Goal: Information Seeking & Learning: Learn about a topic

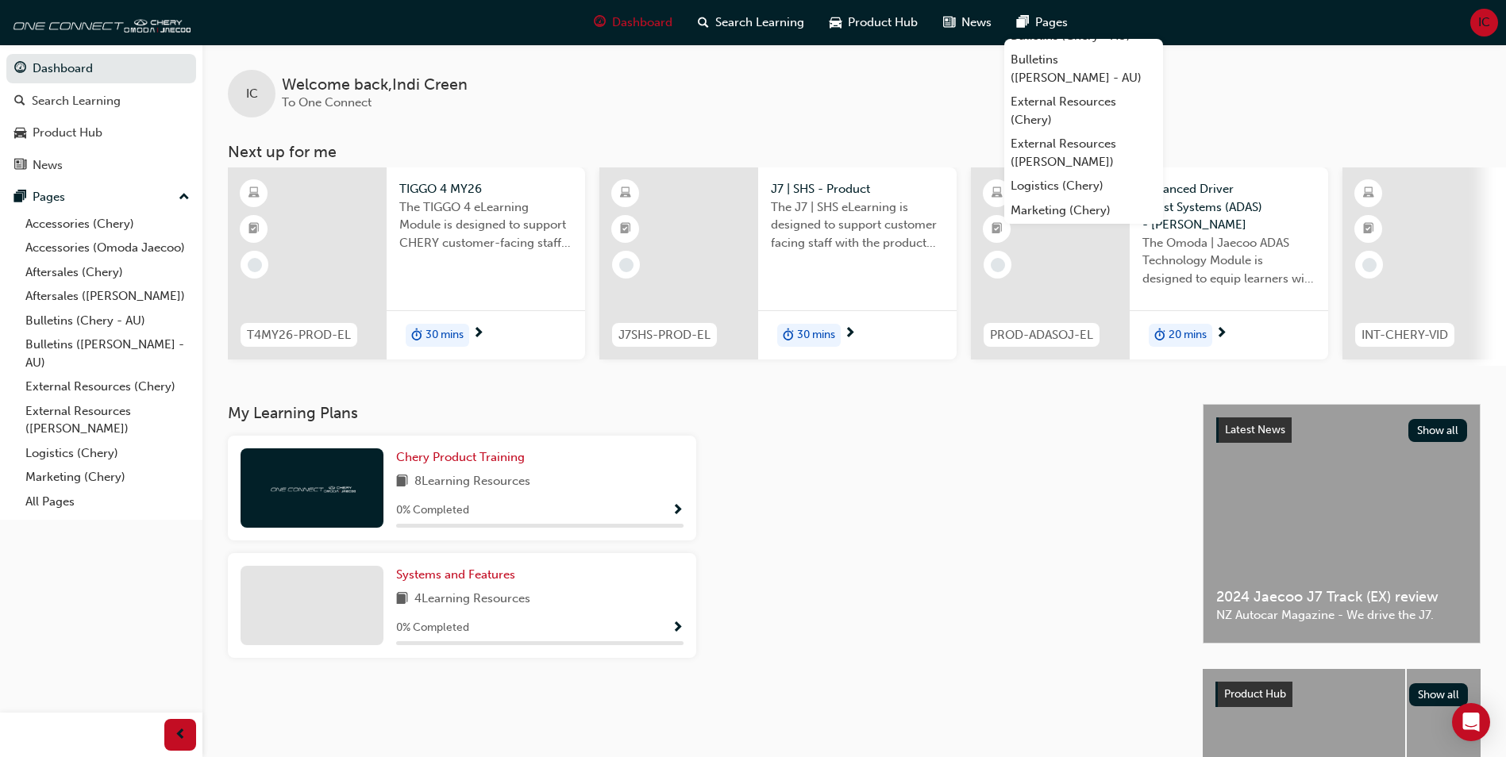
scroll to position [171, 0]
click at [1069, 202] on link "All Pages" at bounding box center [1083, 211] width 159 height 25
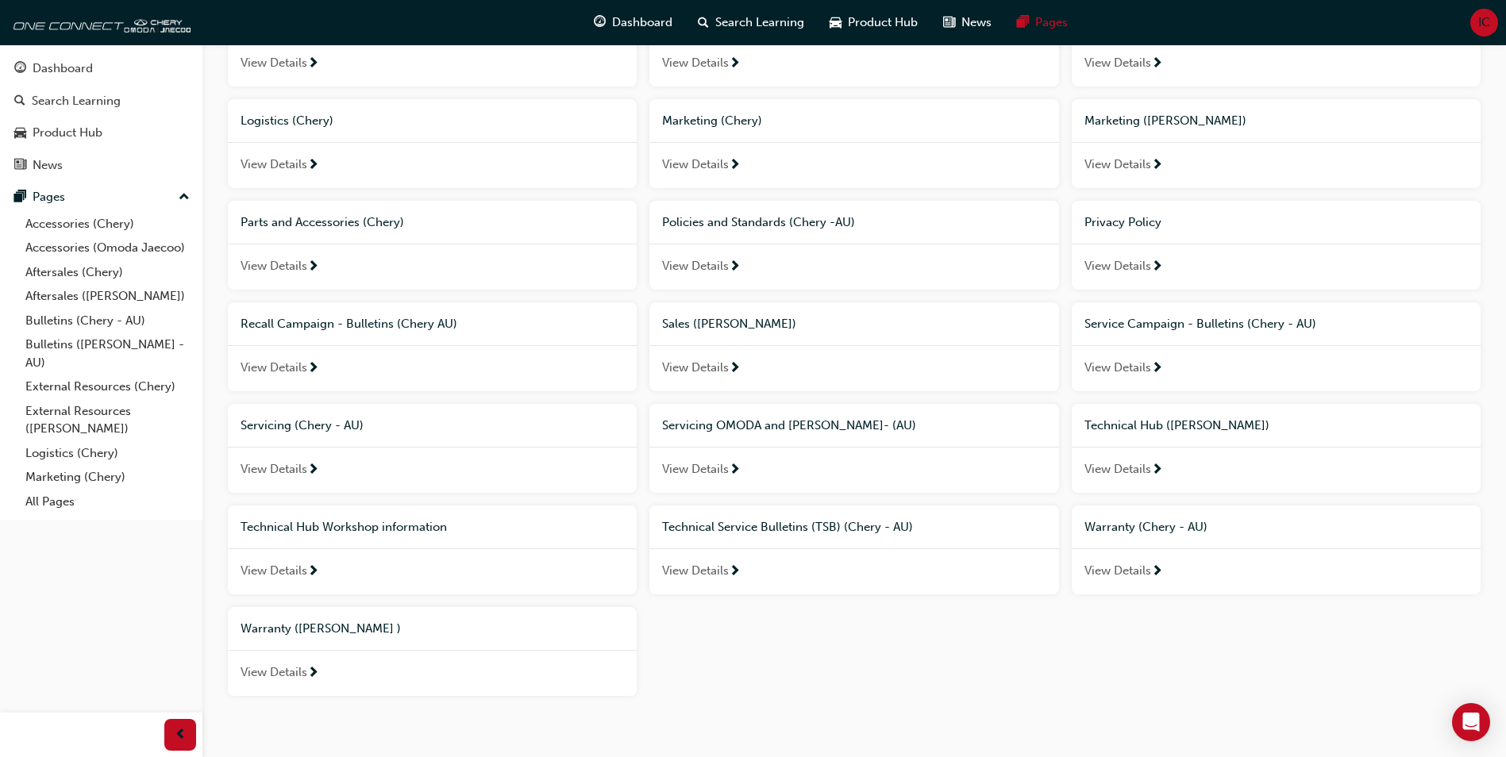
scroll to position [556, 0]
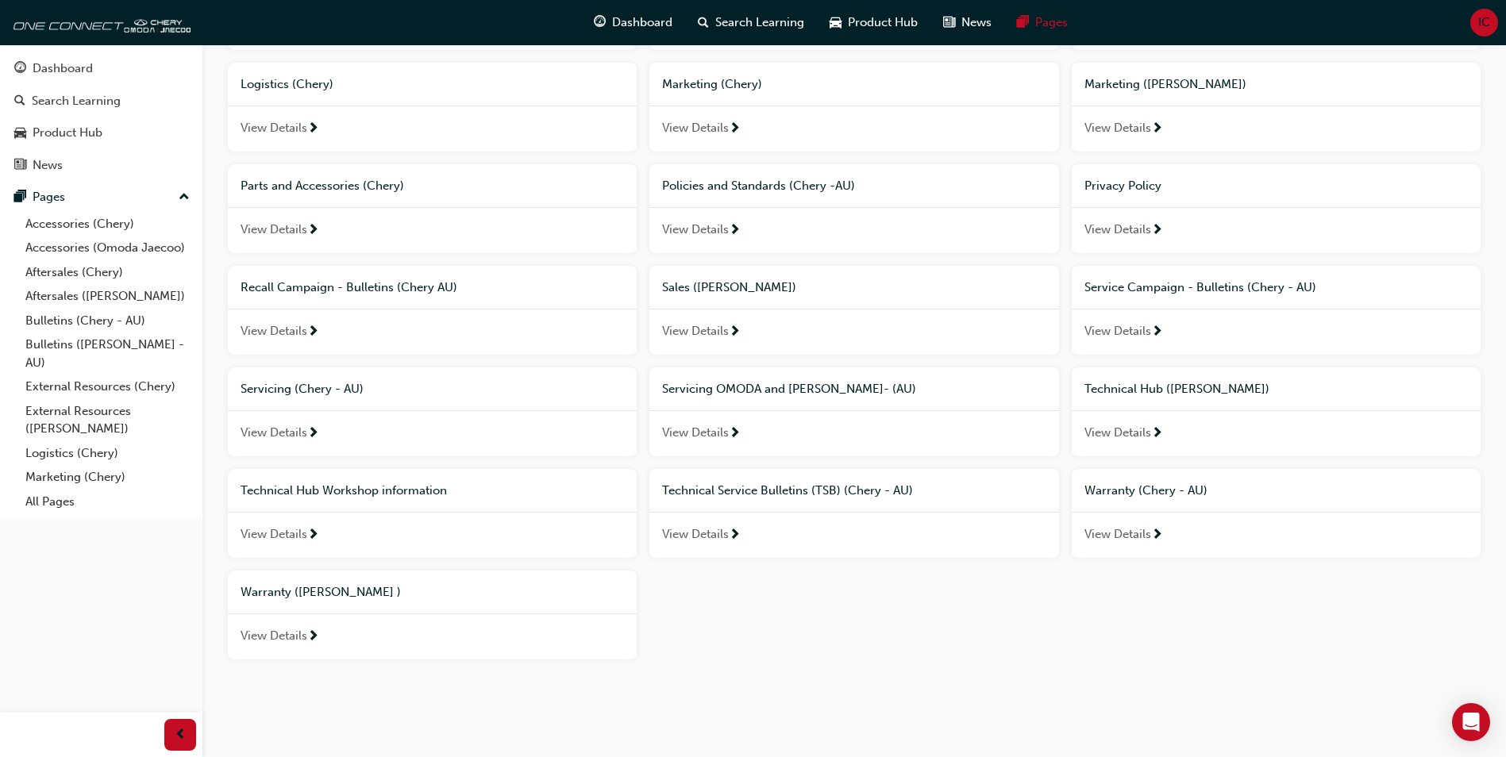
click at [303, 433] on span "View Details" at bounding box center [274, 433] width 67 height 18
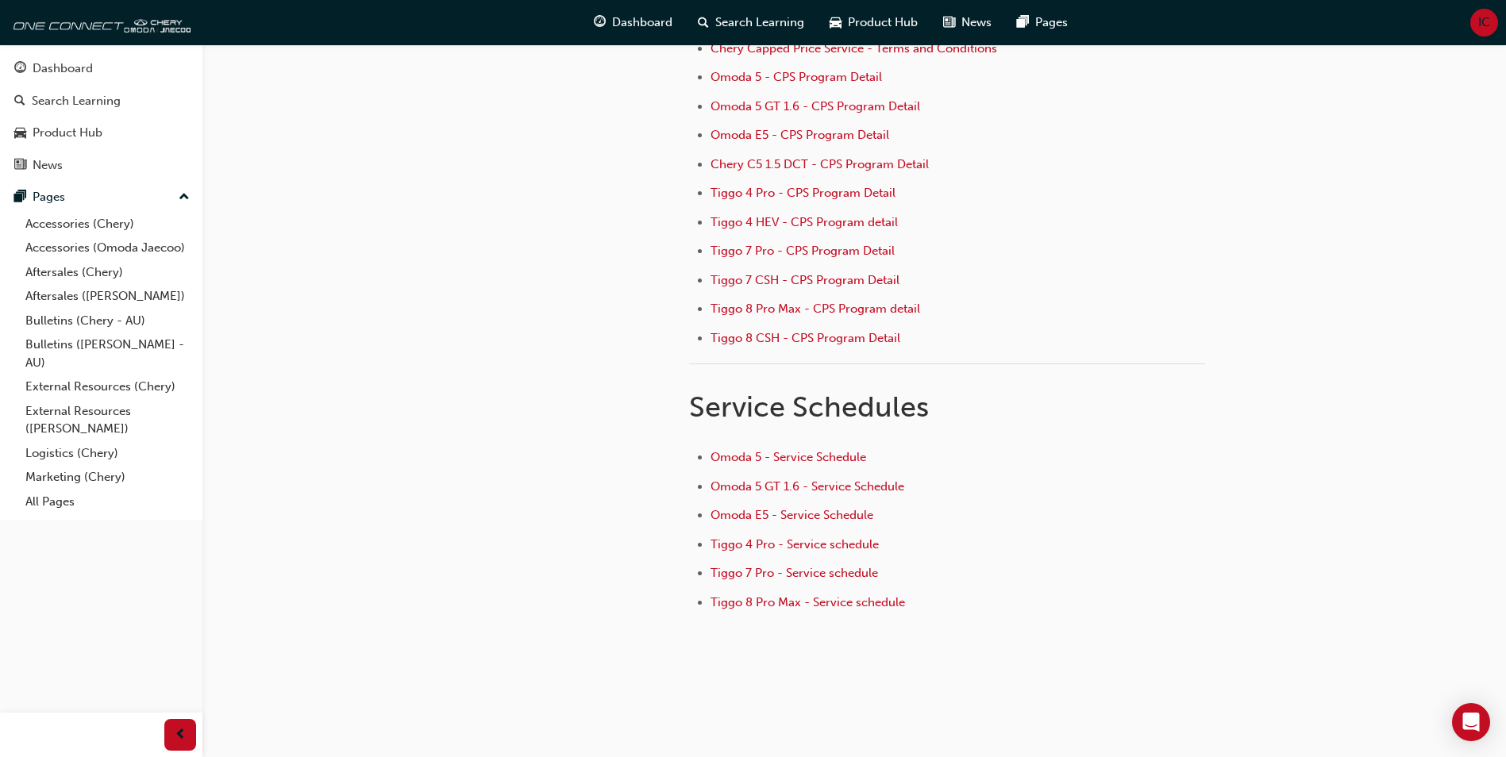
scroll to position [213, 0]
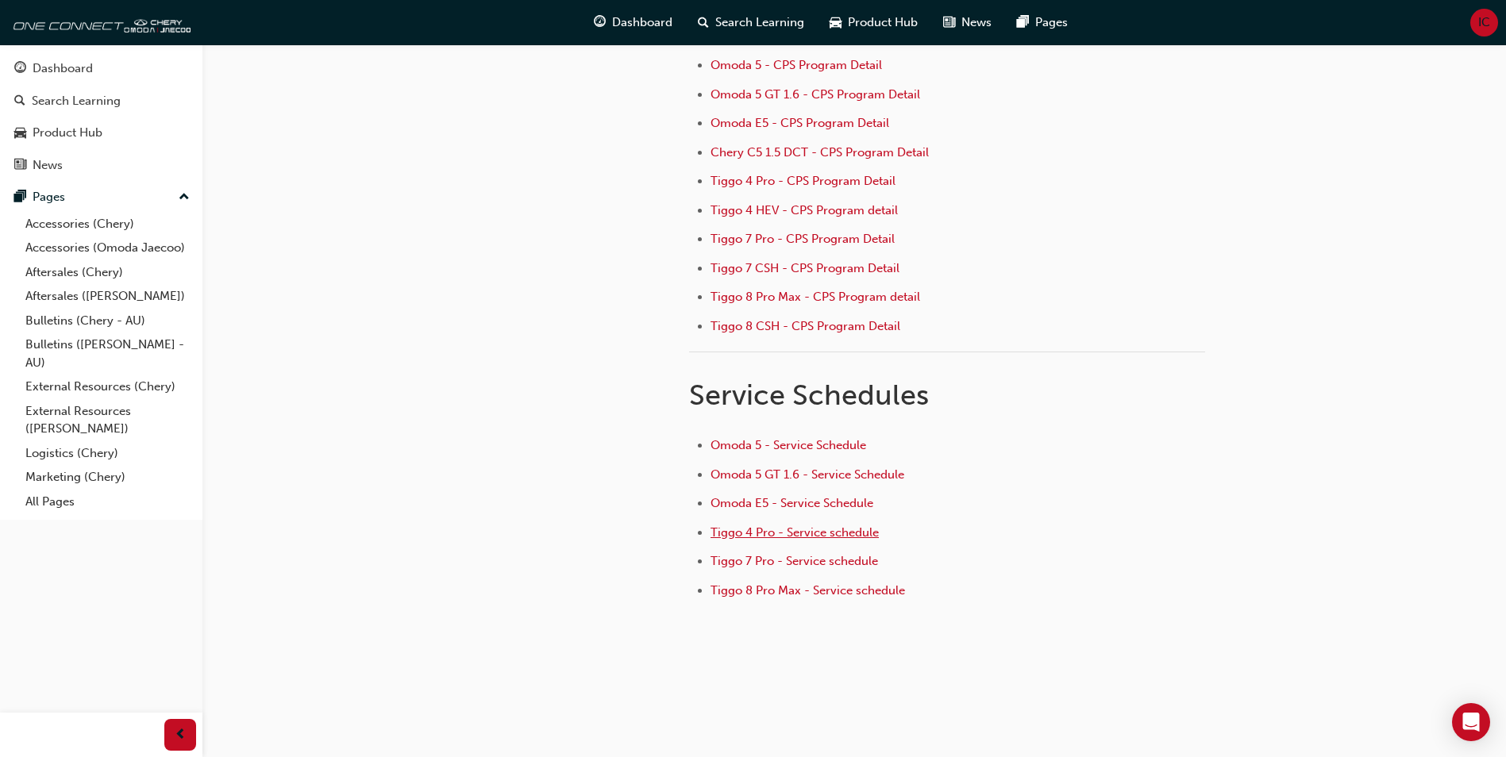
click at [858, 530] on span "Tiggo 4 Pro - Service schedule" at bounding box center [795, 533] width 168 height 14
